Goal: Manage account settings

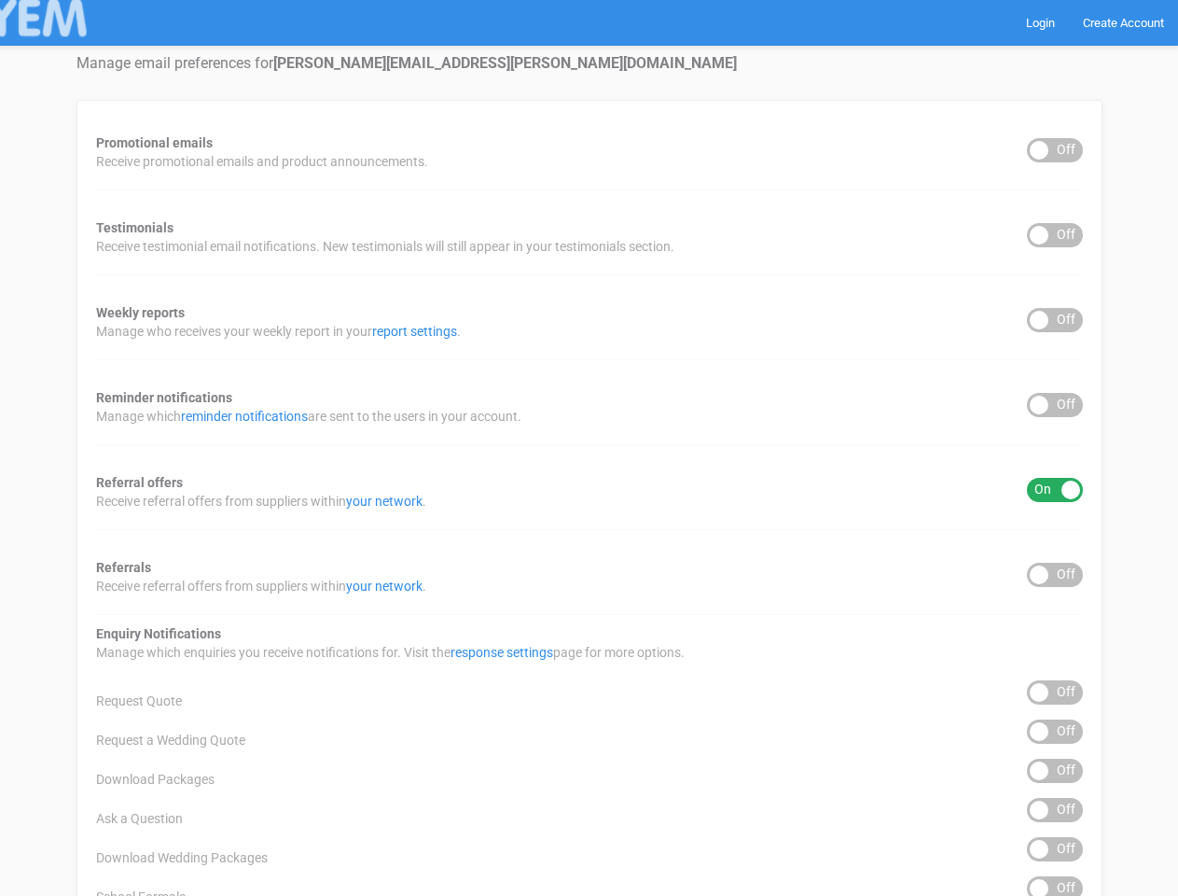
click at [589, 448] on div "Promotional emails ON OFF Receive promotional emails and product announcements.…" at bounding box center [590, 752] width 1026 height 1305
click at [1055, 150] on div "ON OFF" at bounding box center [1055, 150] width 56 height 24
click at [1055, 235] on div "ON OFF" at bounding box center [1055, 235] width 56 height 24
click at [1055, 320] on div "ON OFF" at bounding box center [1055, 320] width 56 height 24
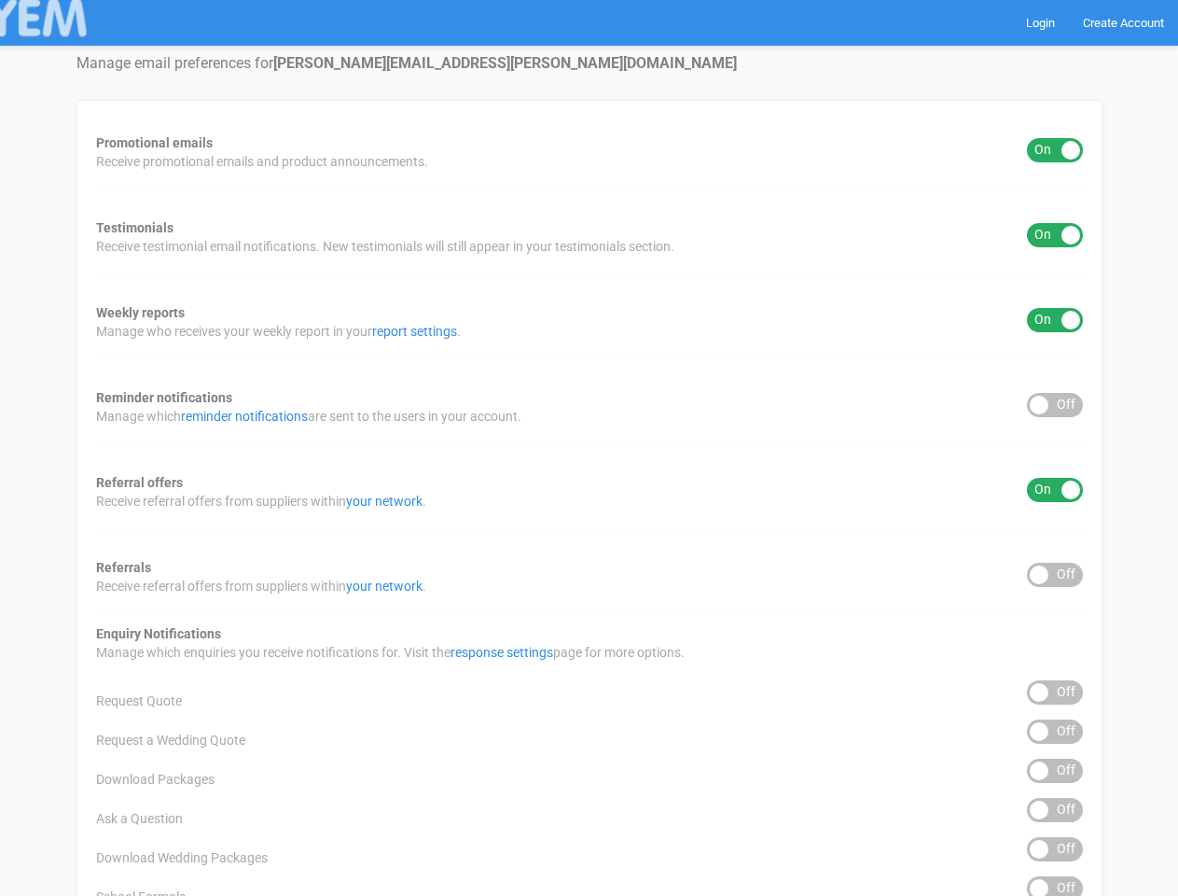
click at [1055, 405] on div "ON OFF" at bounding box center [1055, 405] width 56 height 24
click at [1055, 490] on div "ON OFF" at bounding box center [1055, 490] width 56 height 24
click at [1055, 575] on div "ON OFF" at bounding box center [1055, 575] width 56 height 24
click at [1055, 692] on div "ON OFF" at bounding box center [1055, 692] width 56 height 24
click at [1055, 731] on div "ON OFF" at bounding box center [1055, 731] width 56 height 24
